Goal: Information Seeking & Learning: Learn about a topic

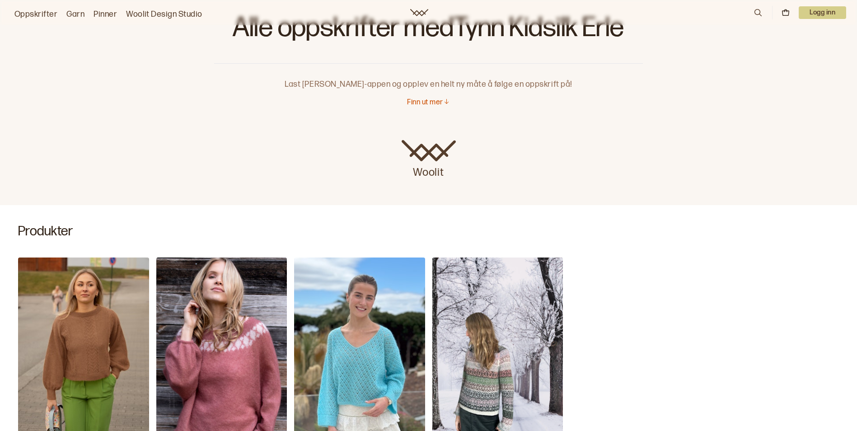
scroll to position [181, 0]
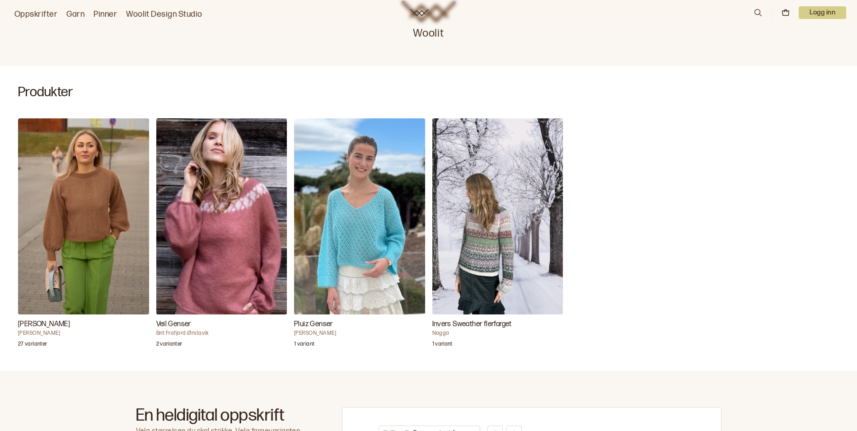
click at [239, 245] on img "Veil Genser" at bounding box center [221, 216] width 131 height 196
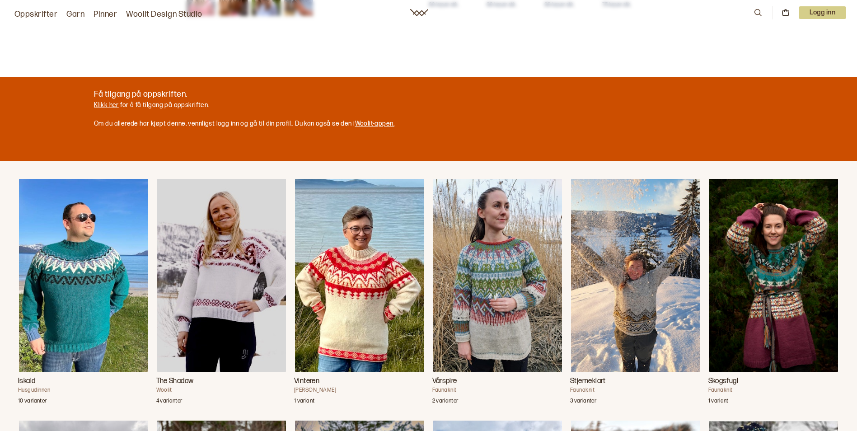
scroll to position [452, 0]
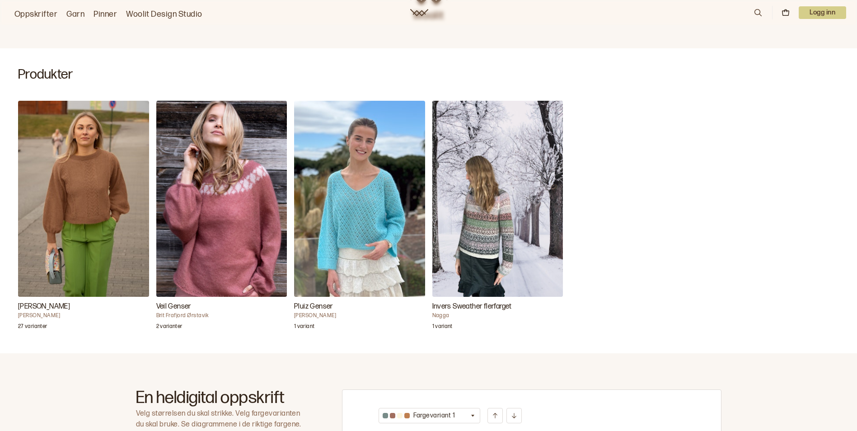
scroll to position [226, 0]
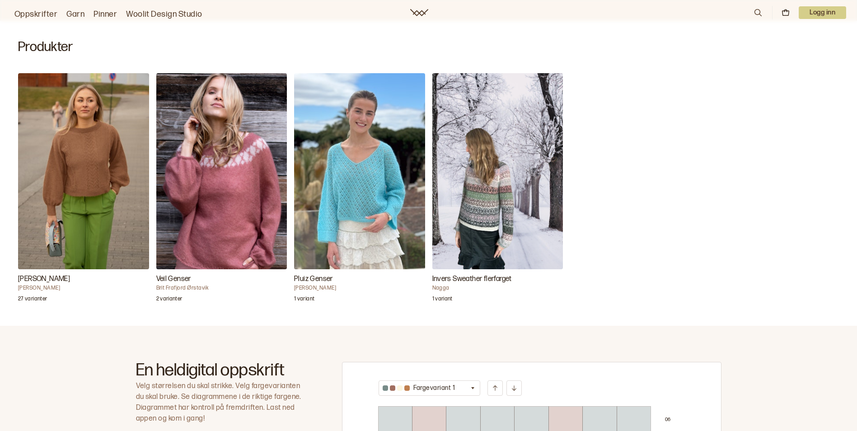
click at [503, 215] on img "Invers Sweather flerfarget" at bounding box center [498, 171] width 131 height 196
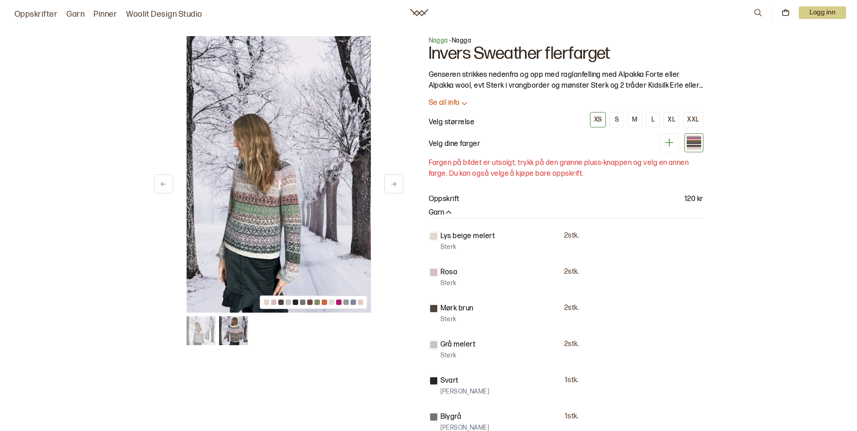
click at [456, 103] on p "Se all info" at bounding box center [444, 103] width 31 height 9
